Goal: Information Seeking & Learning: Learn about a topic

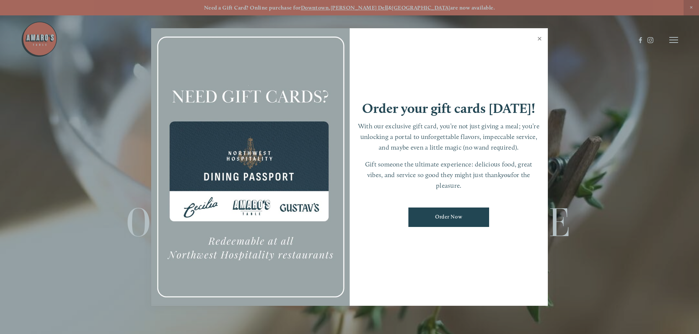
click at [537, 37] on link "Close" at bounding box center [539, 39] width 14 height 21
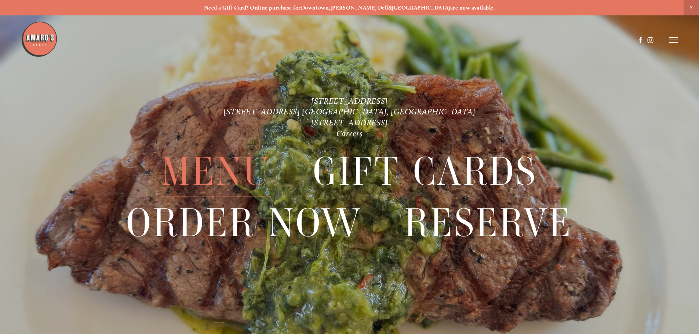
click at [228, 176] on span "Menu" at bounding box center [215, 172] width 109 height 51
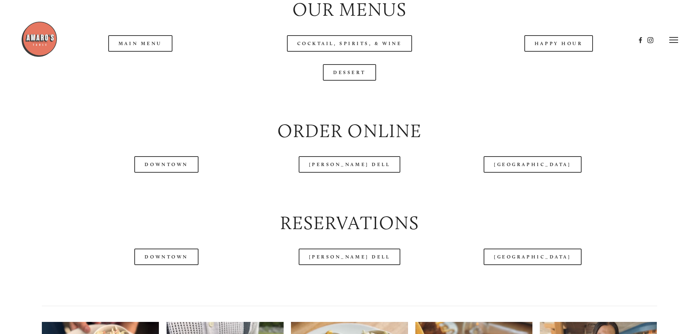
scroll to position [873, 0]
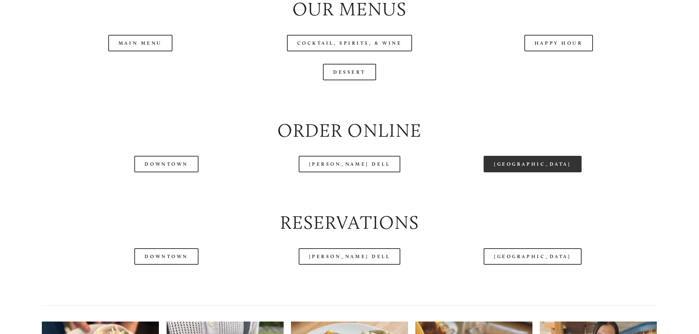
click at [546, 172] on link "[GEOGRAPHIC_DATA]" at bounding box center [532, 164] width 98 height 17
click at [517, 172] on link "[GEOGRAPHIC_DATA]" at bounding box center [532, 164] width 98 height 17
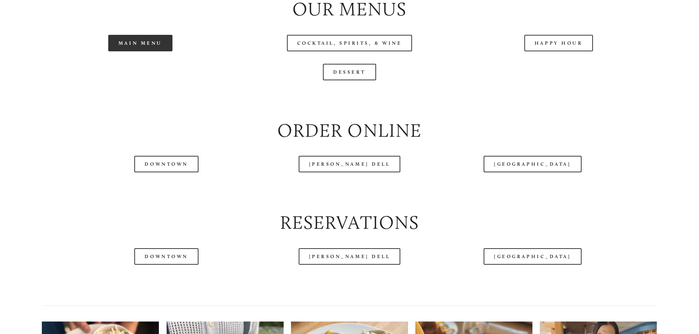
click at [161, 51] on link "Main Menu" at bounding box center [140, 43] width 64 height 17
